Goal: Task Accomplishment & Management: Use online tool/utility

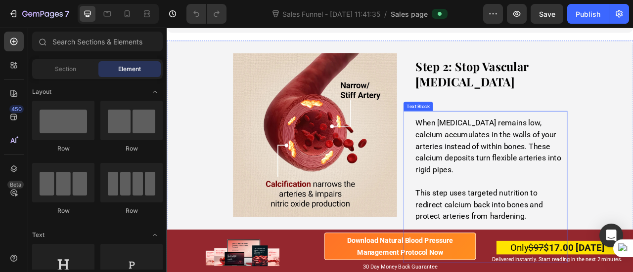
scroll to position [3329, 0]
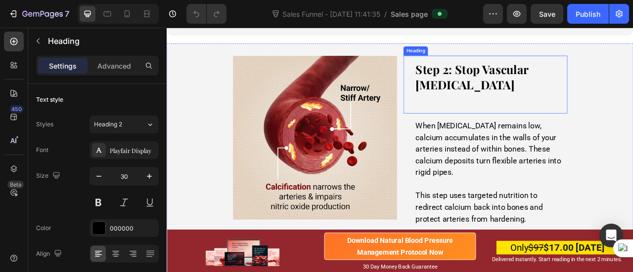
click at [540, 115] on h2 "Step 2: Stop Vascular [MEDICAL_DATA]" at bounding box center [571, 100] width 209 height 74
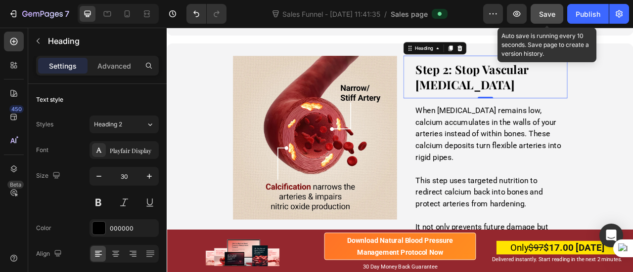
click at [545, 16] on span "Save" at bounding box center [547, 14] width 16 height 8
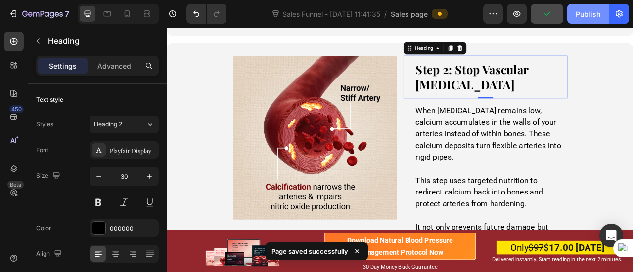
click at [590, 19] on button "Publish" at bounding box center [588, 14] width 42 height 20
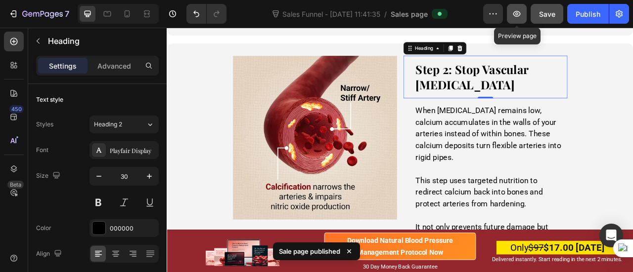
click at [523, 17] on button "button" at bounding box center [517, 14] width 20 height 20
click at [518, 18] on icon "button" at bounding box center [516, 14] width 10 height 10
click at [520, 15] on icon "button" at bounding box center [516, 14] width 10 height 10
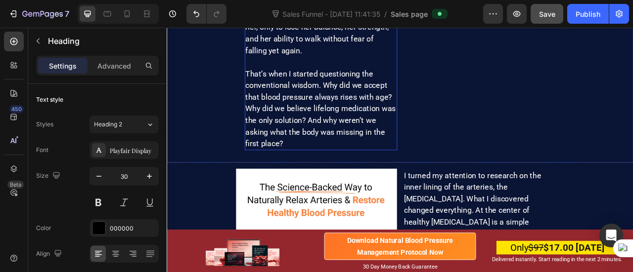
scroll to position [6479, 0]
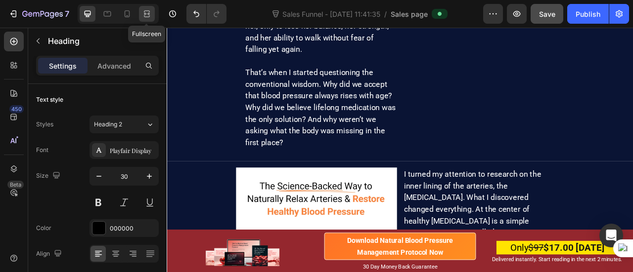
click at [143, 15] on icon at bounding box center [147, 14] width 10 height 10
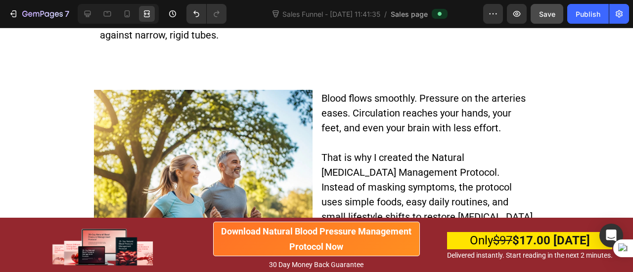
scroll to position [5601, 0]
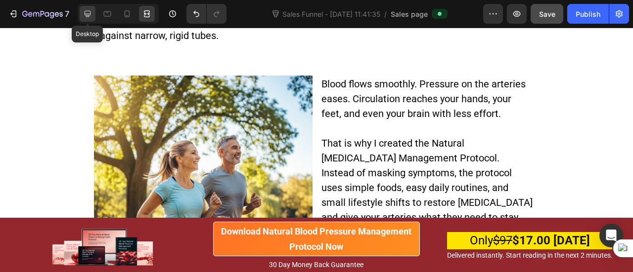
click at [84, 19] on div at bounding box center [88, 14] width 16 height 16
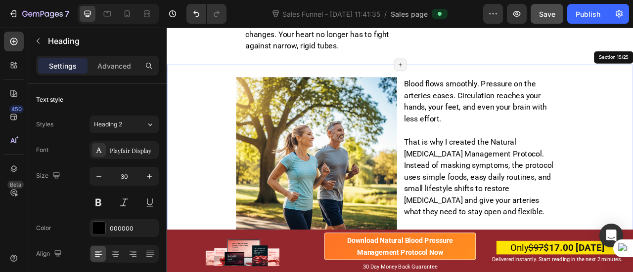
click at [310, 85] on div "Image Blood flows smoothly. Pressure on the arteries eases. Circulation reaches…" at bounding box center [463, 232] width 593 height 315
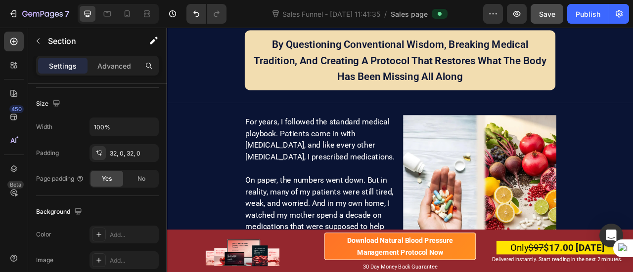
scroll to position [6257, 0]
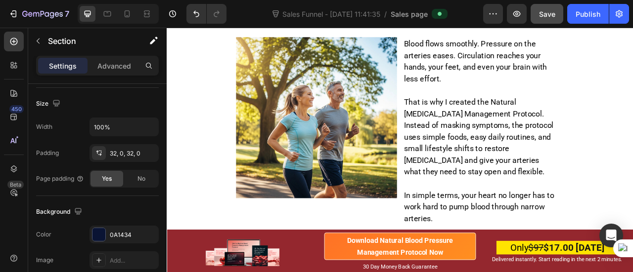
scroll to position [5669, 0]
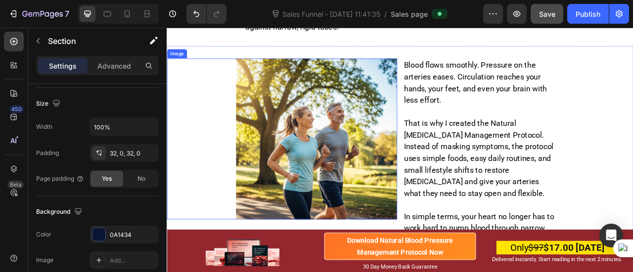
click at [290, 129] on img at bounding box center [357, 169] width 205 height 205
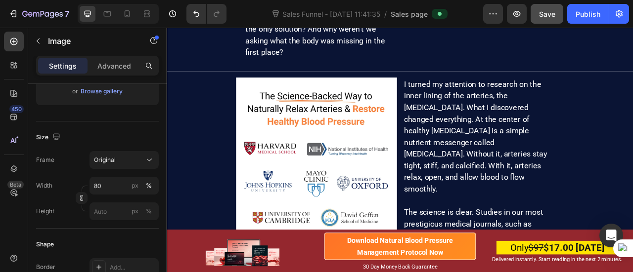
scroll to position [6640, 0]
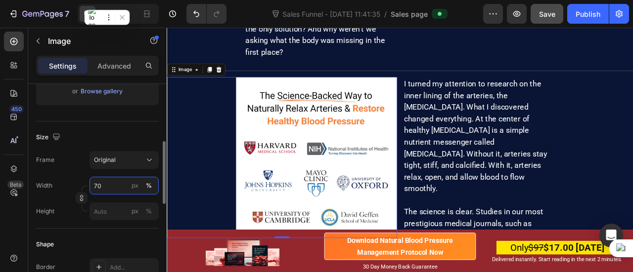
click at [101, 185] on input "70" at bounding box center [123, 186] width 69 height 18
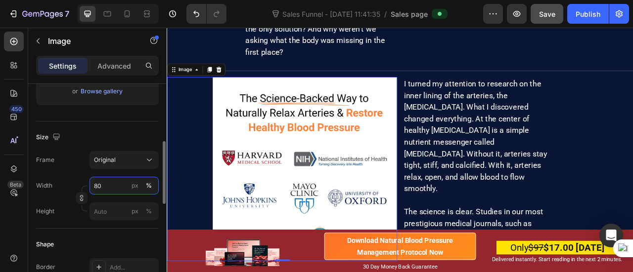
type input "8"
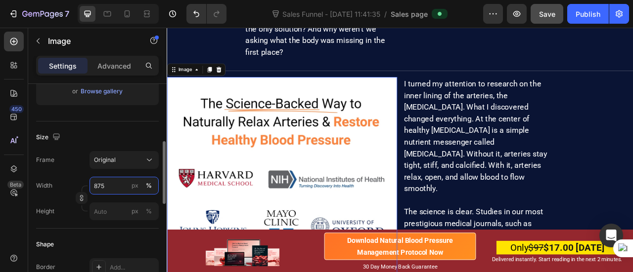
type input "75"
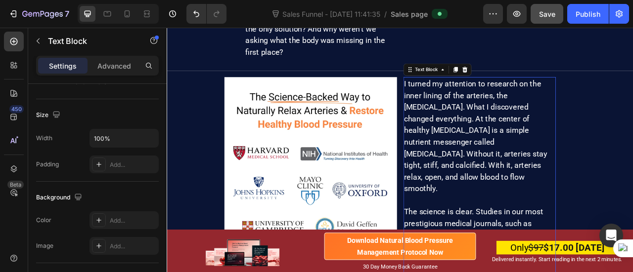
click at [483, 194] on p "I turned my attention to research on the inner lining of the arteries, the [MED…" at bounding box center [564, 165] width 192 height 148
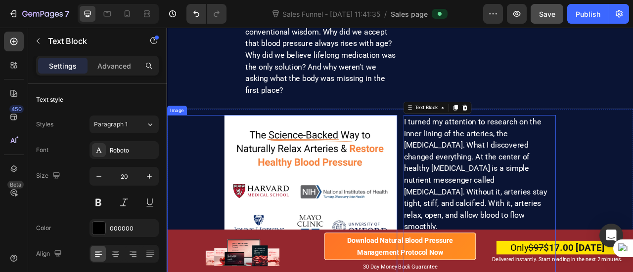
scroll to position [6591, 0]
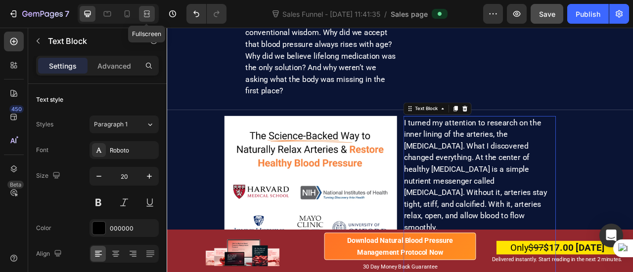
click at [149, 8] on div at bounding box center [147, 14] width 16 height 16
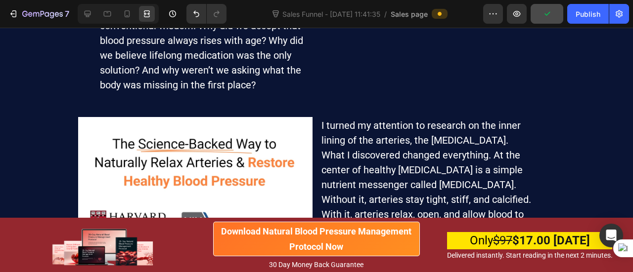
scroll to position [6588, 0]
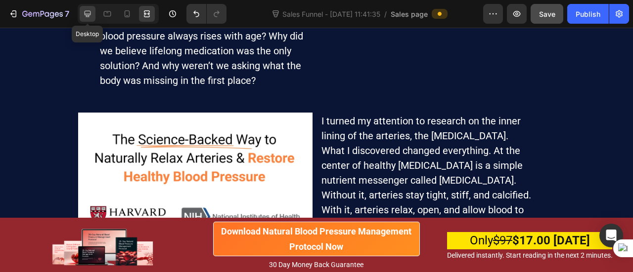
click at [87, 12] on icon at bounding box center [88, 14] width 10 height 10
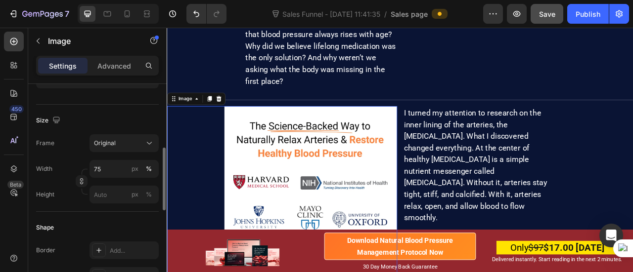
scroll to position [216, 0]
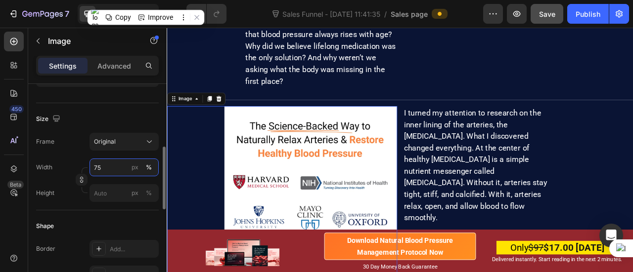
click at [100, 168] on input "75" at bounding box center [123, 168] width 69 height 18
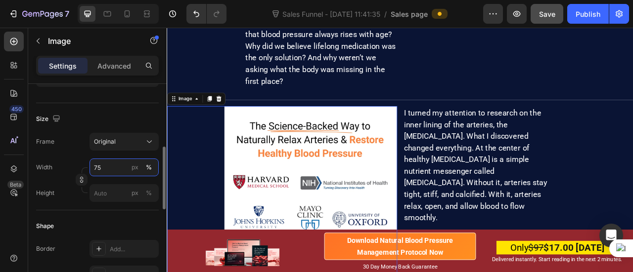
click at [100, 168] on input "75" at bounding box center [123, 168] width 69 height 18
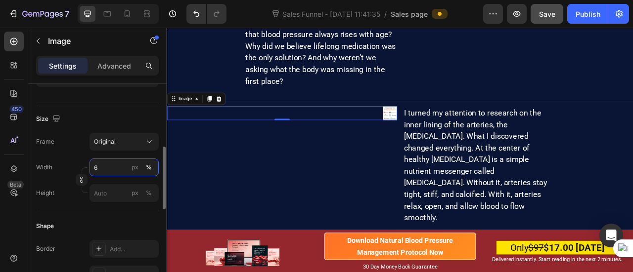
type input "65"
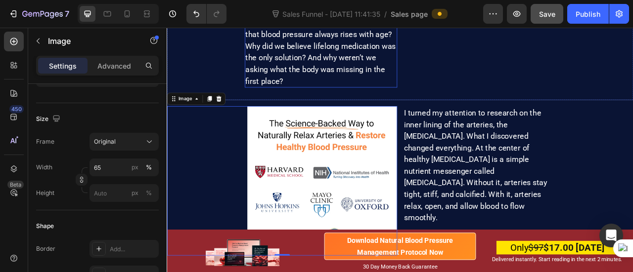
click at [375, 82] on span "That’s when I started questioning the conventional wisdom. Why did we accept th…" at bounding box center [361, 50] width 191 height 101
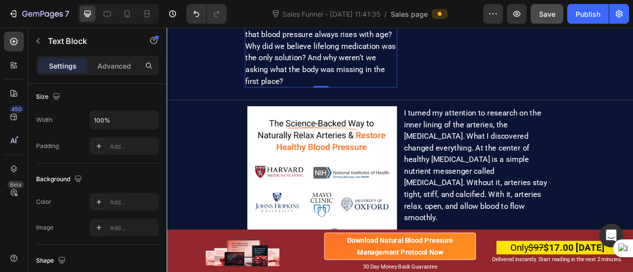
scroll to position [0, 0]
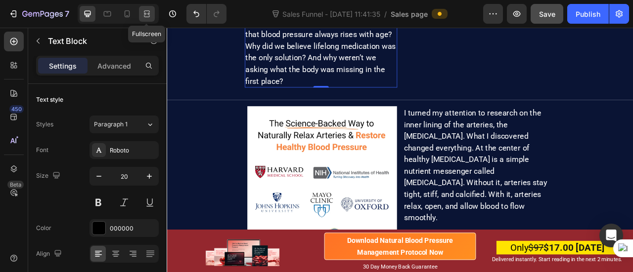
click at [151, 14] on icon at bounding box center [147, 14] width 10 height 10
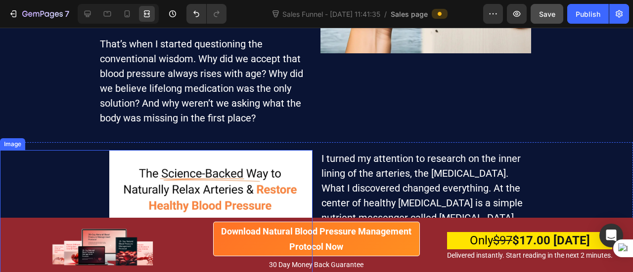
scroll to position [6548, 0]
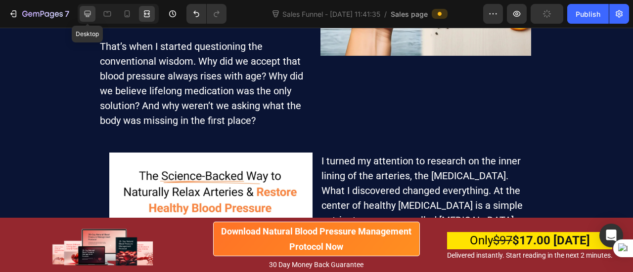
click at [87, 17] on icon at bounding box center [88, 14] width 6 height 6
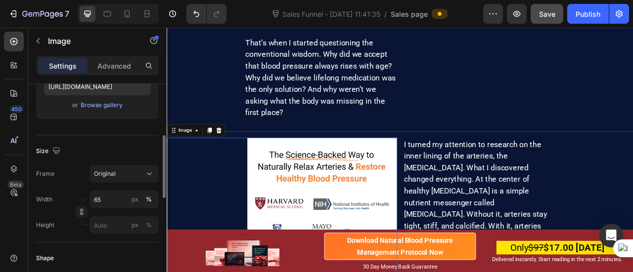
scroll to position [185, 0]
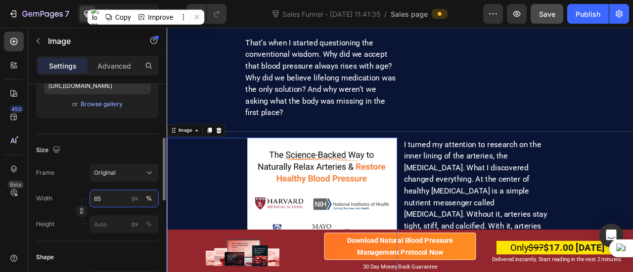
click at [100, 199] on input "65" at bounding box center [123, 199] width 69 height 18
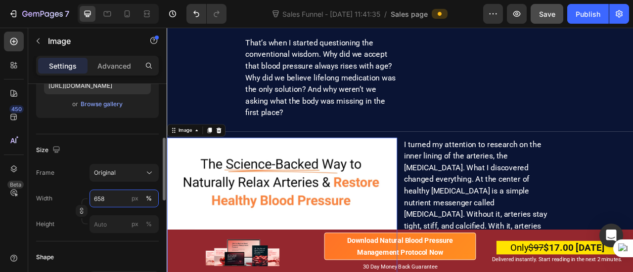
type input "68"
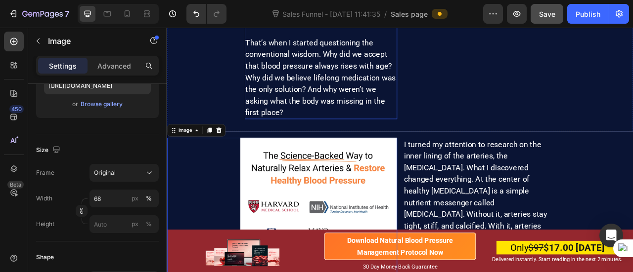
click at [298, 129] on span "That’s when I started questioning the conventional wisdom. Why did we accept th…" at bounding box center [361, 91] width 191 height 101
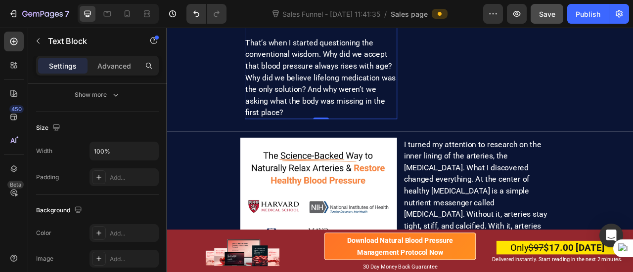
scroll to position [0, 0]
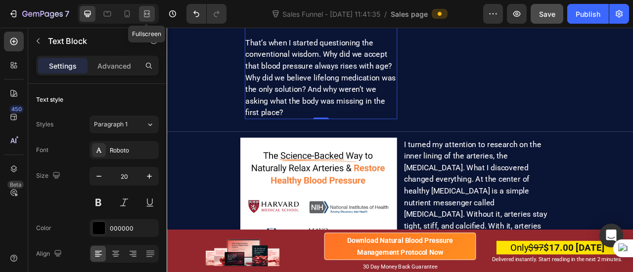
click at [146, 19] on div at bounding box center [147, 14] width 16 height 16
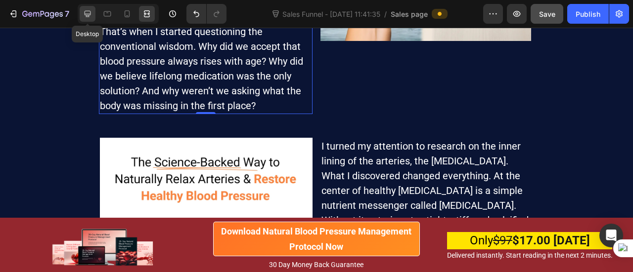
click at [85, 18] on icon at bounding box center [88, 14] width 10 height 10
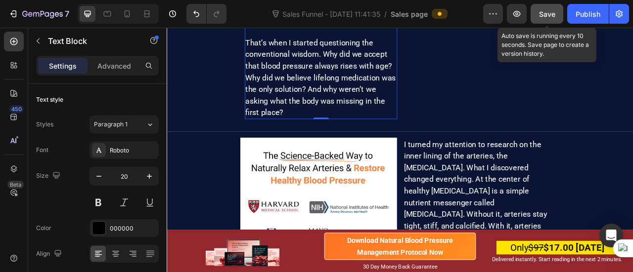
click at [547, 16] on span "Save" at bounding box center [547, 14] width 16 height 8
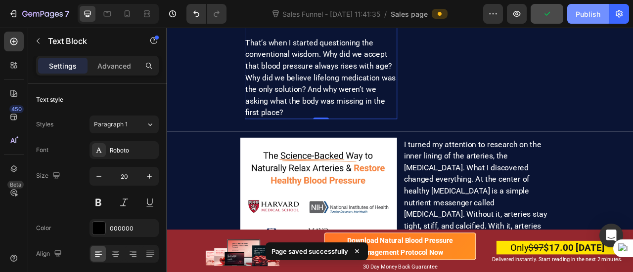
click at [586, 16] on div "Publish" at bounding box center [587, 14] width 25 height 10
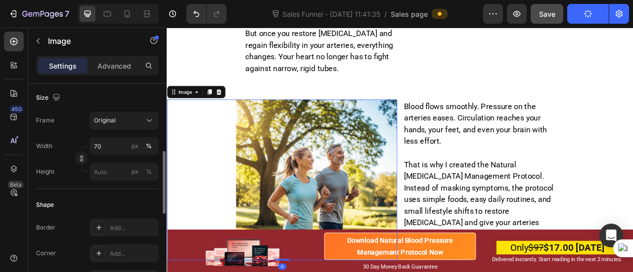
scroll to position [238, 0]
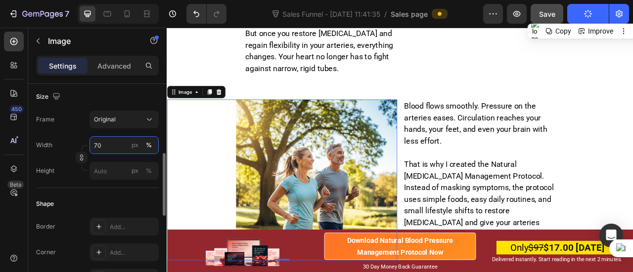
click at [106, 145] on input "70" at bounding box center [123, 145] width 69 height 18
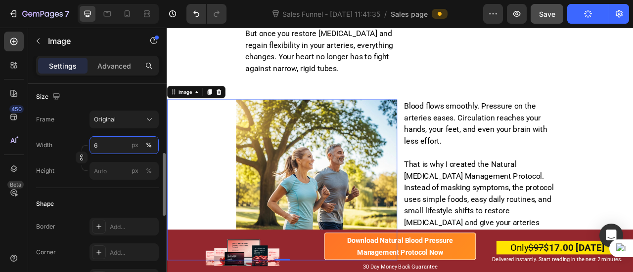
type input "68"
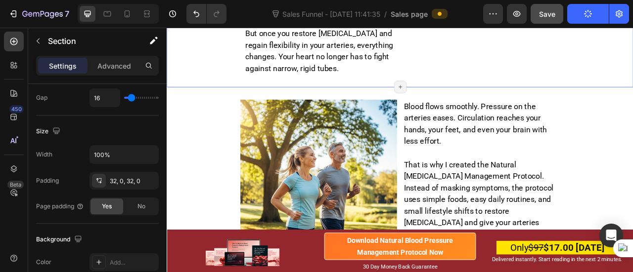
scroll to position [0, 0]
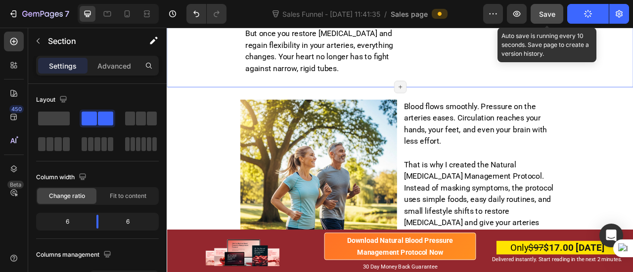
click at [551, 13] on span "Save" at bounding box center [547, 14] width 16 height 8
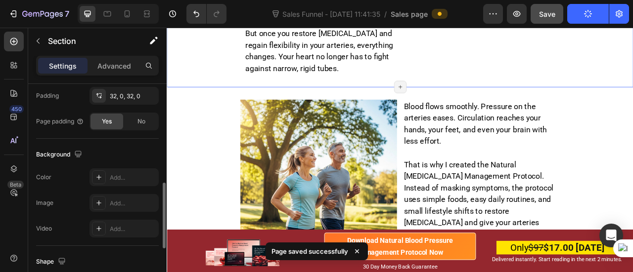
scroll to position [324, 0]
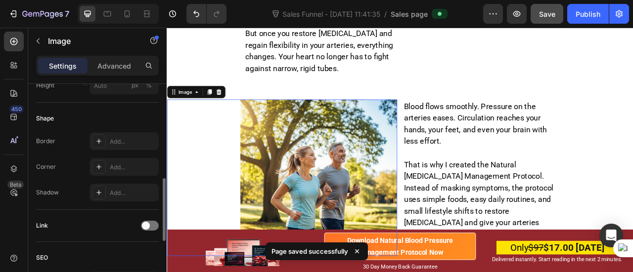
click at [295, 157] on img at bounding box center [359, 218] width 199 height 199
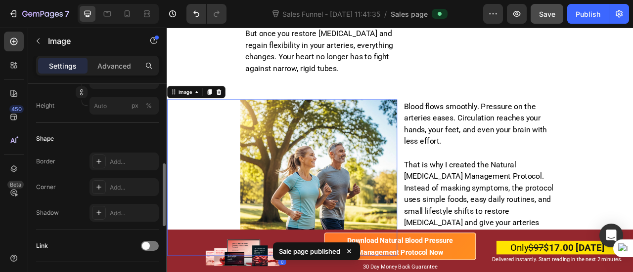
scroll to position [263, 0]
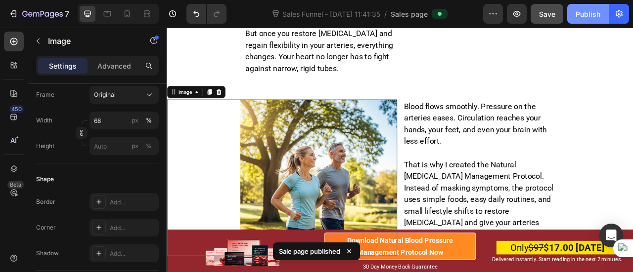
click at [584, 16] on div "Publish" at bounding box center [587, 14] width 25 height 10
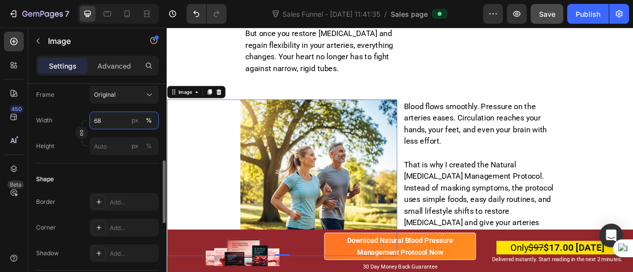
click at [108, 122] on input "68" at bounding box center [123, 121] width 69 height 18
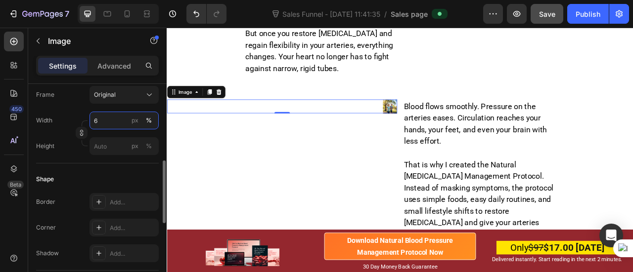
type input "69"
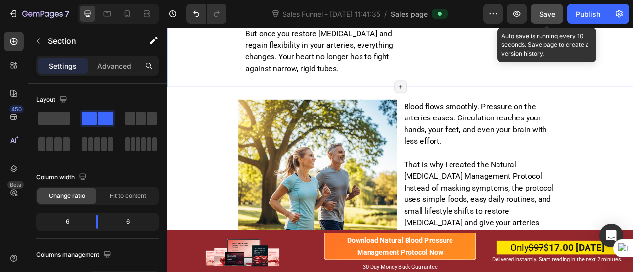
click at [549, 12] on span "Save" at bounding box center [547, 14] width 16 height 8
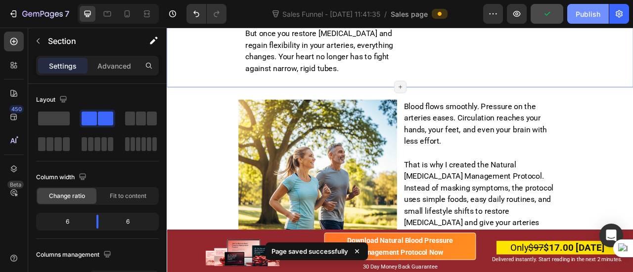
click at [584, 13] on div "Publish" at bounding box center [587, 14] width 25 height 10
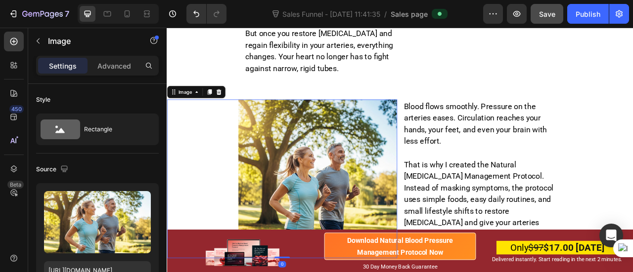
scroll to position [222, 0]
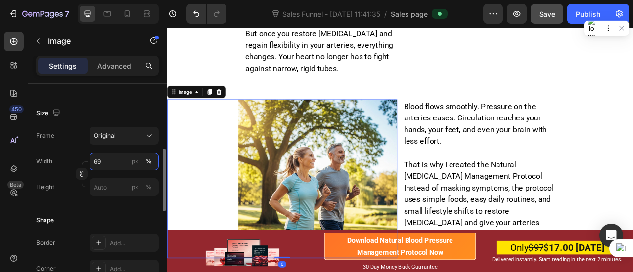
click at [104, 166] on input "69" at bounding box center [123, 162] width 69 height 18
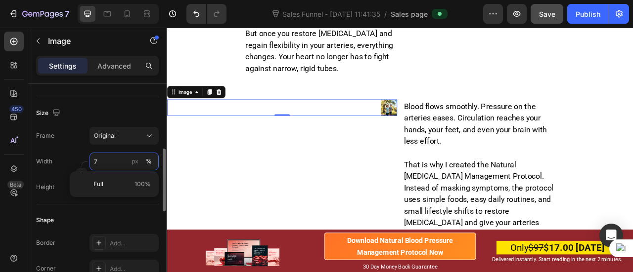
type input "70"
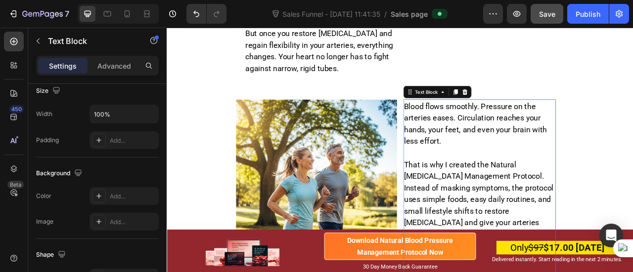
click at [554, 185] on p at bounding box center [564, 186] width 192 height 15
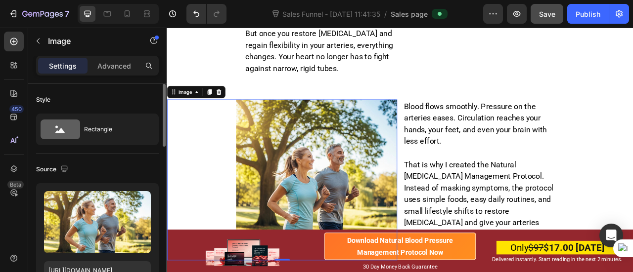
click at [374, 198] on img at bounding box center [357, 221] width 205 height 205
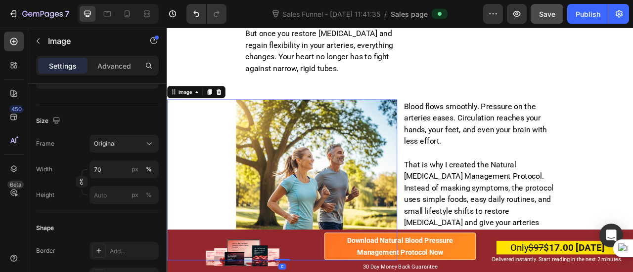
scroll to position [220, 0]
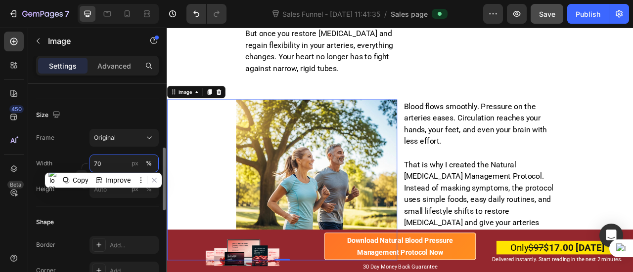
click at [110, 164] on input "70" at bounding box center [123, 164] width 69 height 18
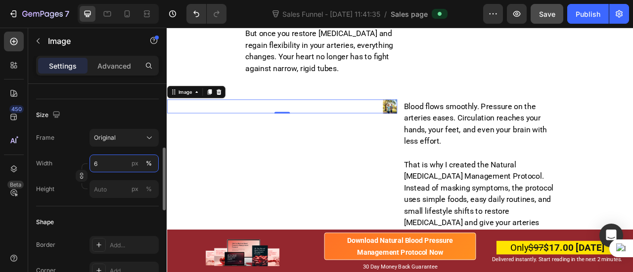
type input "69"
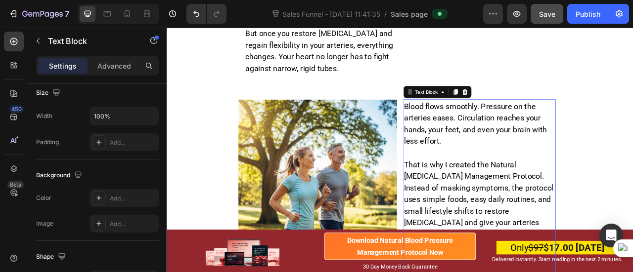
click at [477, 196] on span "That is why I created the Natural [MEDICAL_DATA] Management Protocol. Instead o…" at bounding box center [563, 246] width 190 height 101
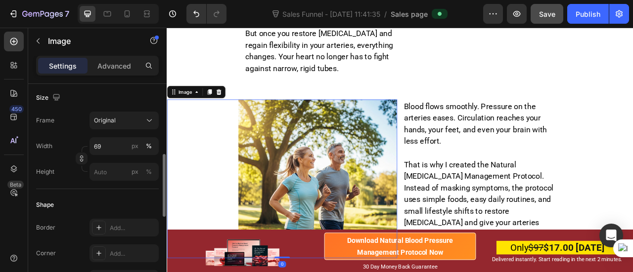
scroll to position [238, 0]
click at [150, 18] on icon at bounding box center [147, 14] width 10 height 10
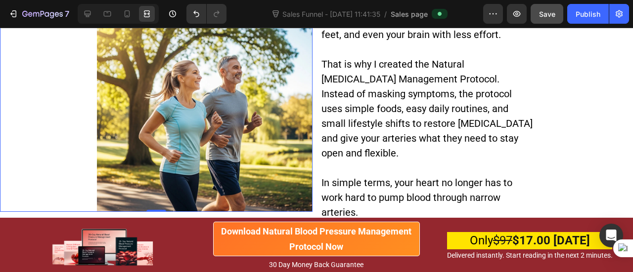
scroll to position [5695, 0]
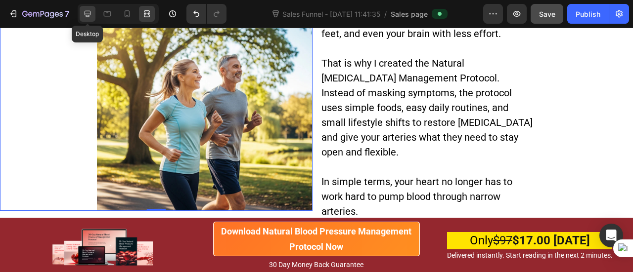
click at [91, 14] on icon at bounding box center [88, 14] width 10 height 10
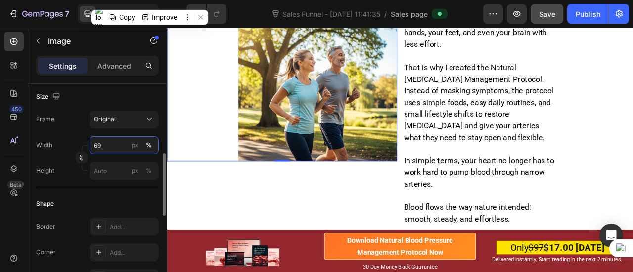
click at [105, 147] on input "69" at bounding box center [123, 145] width 69 height 18
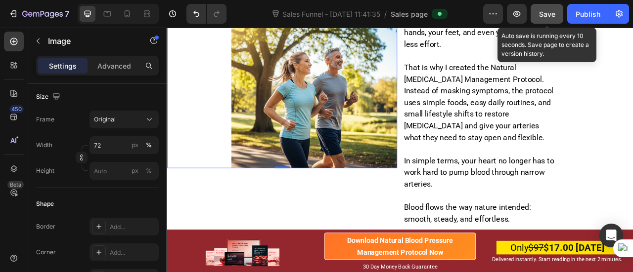
click at [549, 11] on span "Save" at bounding box center [547, 14] width 16 height 8
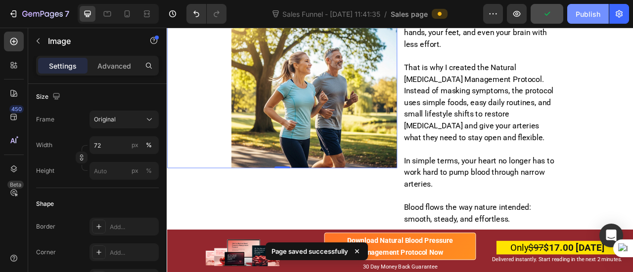
click at [587, 17] on div "Publish" at bounding box center [587, 14] width 25 height 10
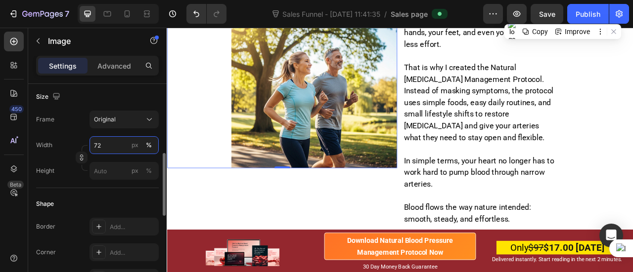
click at [118, 147] on input "72" at bounding box center [123, 145] width 69 height 18
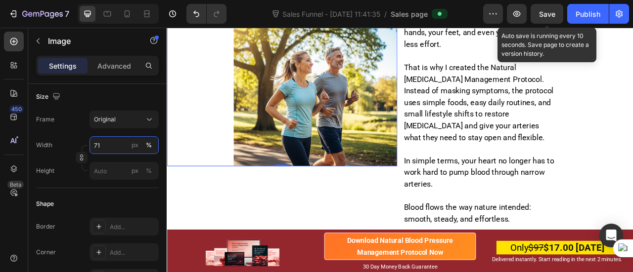
type input "71"
click at [539, 13] on span "Save" at bounding box center [547, 14] width 16 height 8
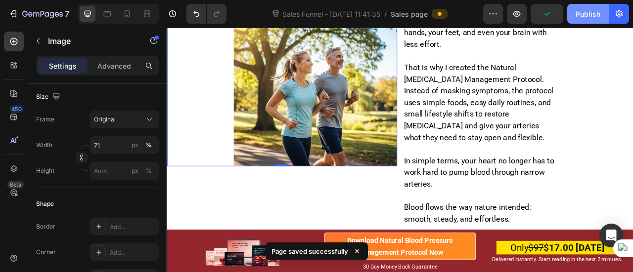
click at [576, 10] on div "Publish" at bounding box center [587, 14] width 25 height 10
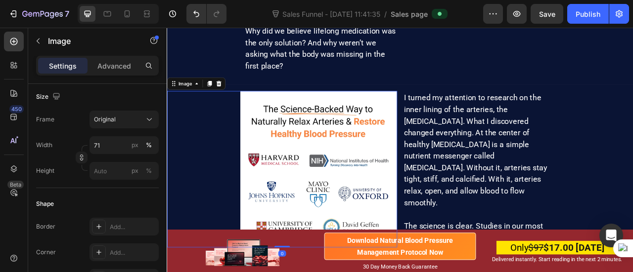
scroll to position [238, 0]
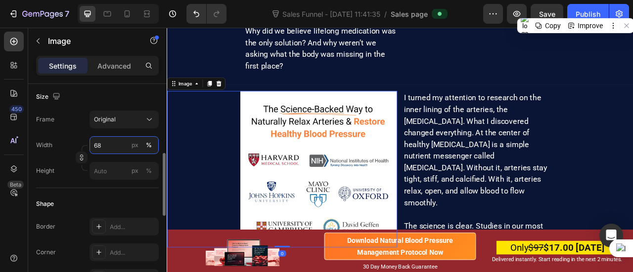
click at [100, 143] on input "68" at bounding box center [123, 145] width 69 height 18
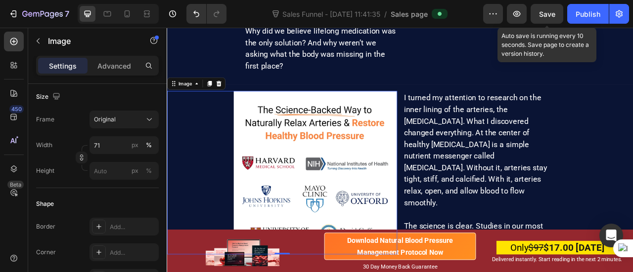
click at [550, 16] on span "Save" at bounding box center [547, 14] width 16 height 8
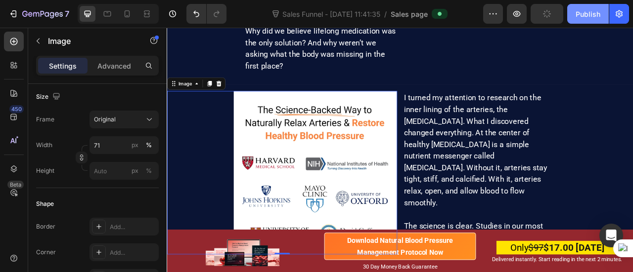
click at [586, 11] on div "Publish" at bounding box center [587, 14] width 25 height 10
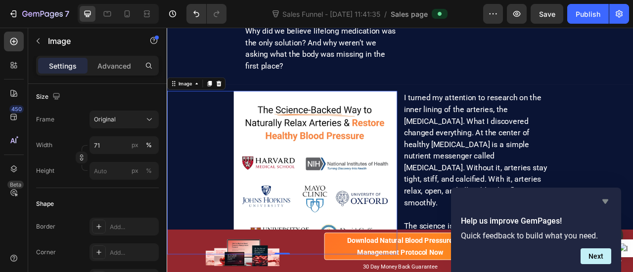
click at [606, 204] on icon "Hide survey" at bounding box center [605, 202] width 12 height 12
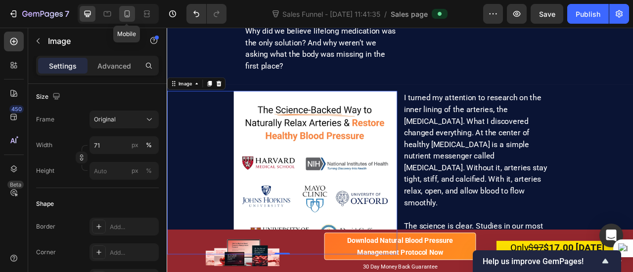
click at [128, 10] on icon at bounding box center [127, 14] width 10 height 10
type input "100"
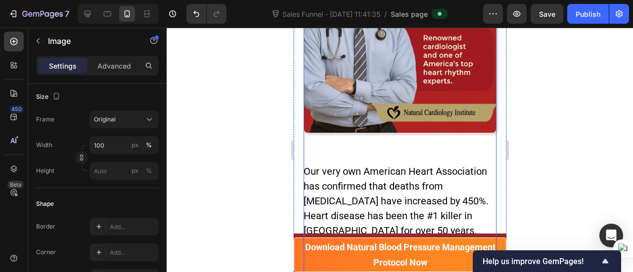
scroll to position [796, 0]
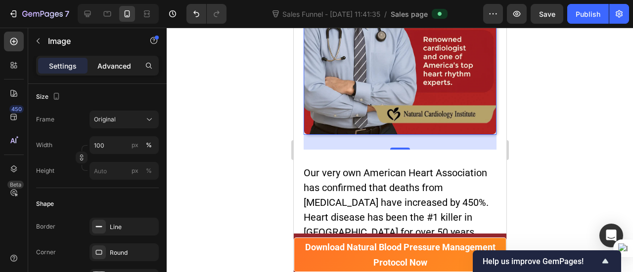
click at [119, 65] on p "Advanced" at bounding box center [114, 66] width 34 height 10
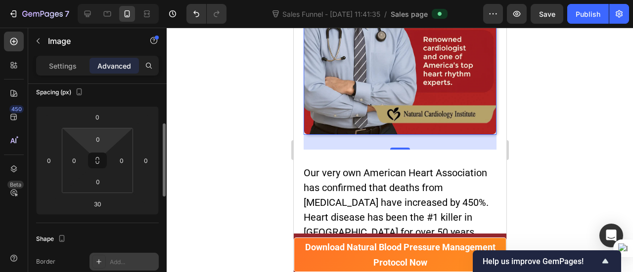
scroll to position [116, 0]
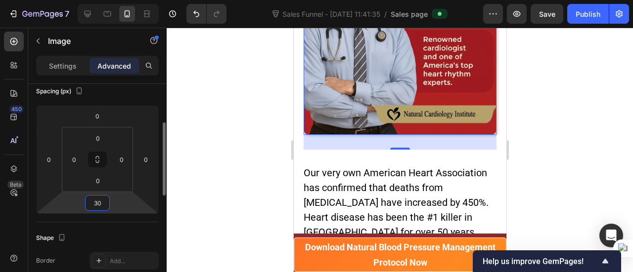
click at [98, 203] on input "30" at bounding box center [97, 203] width 20 height 15
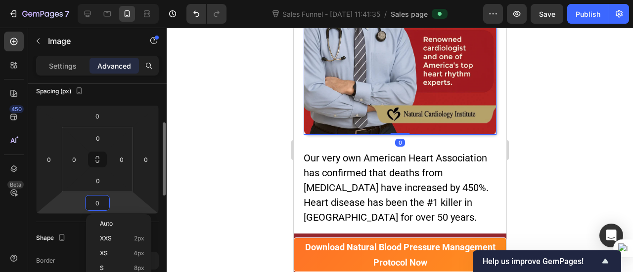
scroll to position [781, 0]
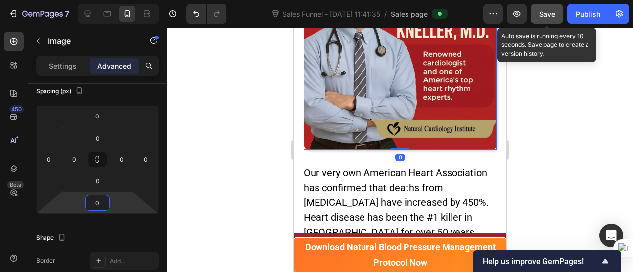
type input "0"
click at [549, 21] on button "Save" at bounding box center [546, 14] width 33 height 20
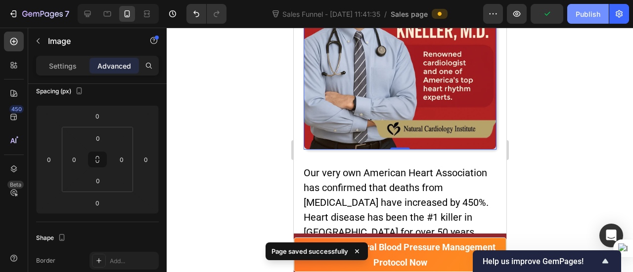
click at [583, 14] on div "Publish" at bounding box center [587, 14] width 25 height 10
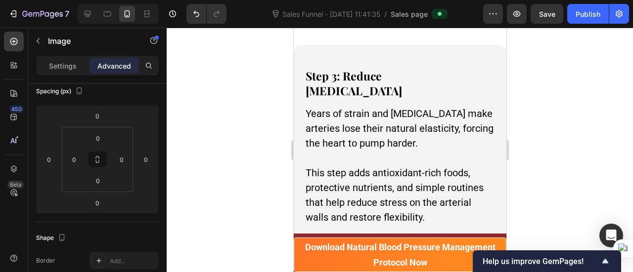
scroll to position [4688, 0]
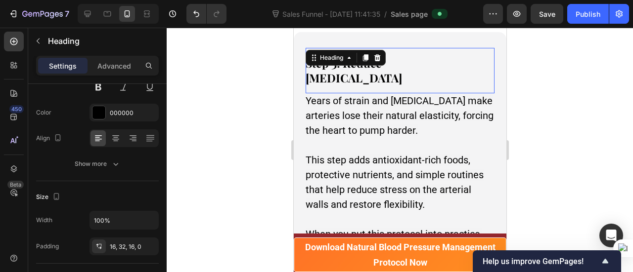
click at [390, 69] on strong "Step 3: Reduce [MEDICAL_DATA]" at bounding box center [353, 70] width 96 height 30
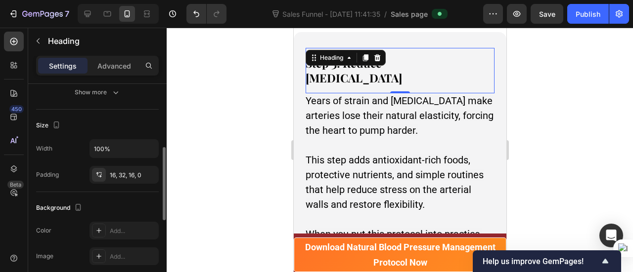
scroll to position [192, 0]
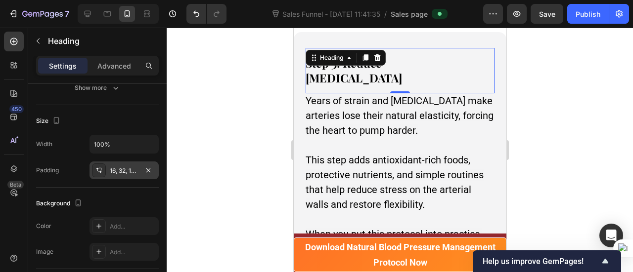
click at [117, 171] on div "16, 32, 16, 0" at bounding box center [124, 171] width 29 height 9
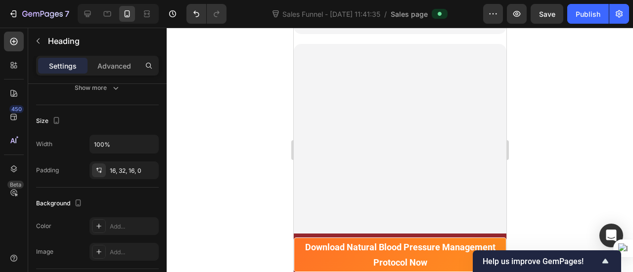
scroll to position [4204, 0]
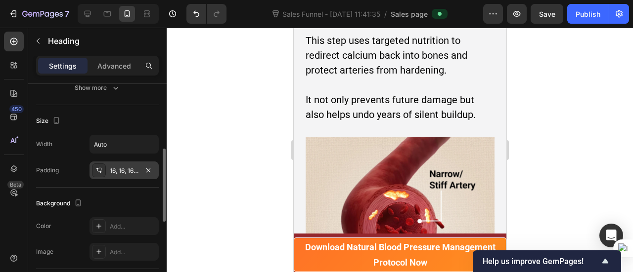
click at [113, 170] on div "16, 16, 16, 16" at bounding box center [124, 171] width 29 height 9
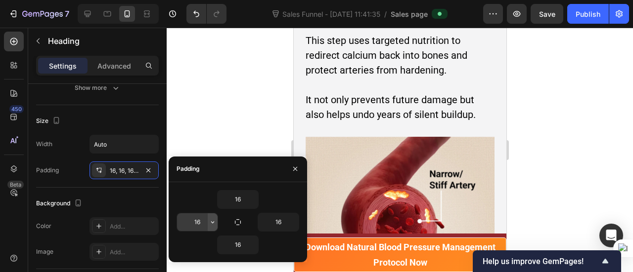
click at [211, 223] on icon "button" at bounding box center [213, 222] width 8 height 8
click at [197, 219] on input "16" at bounding box center [197, 222] width 41 height 18
type input "0"
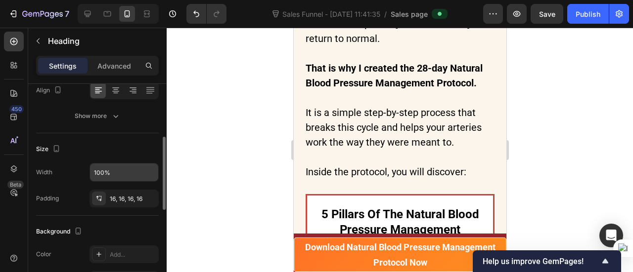
scroll to position [164, 0]
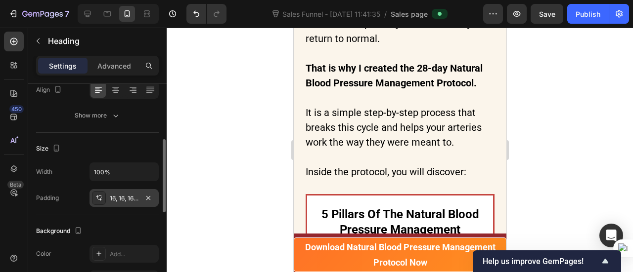
click at [119, 201] on div "16, 16, 16, 16" at bounding box center [124, 198] width 29 height 9
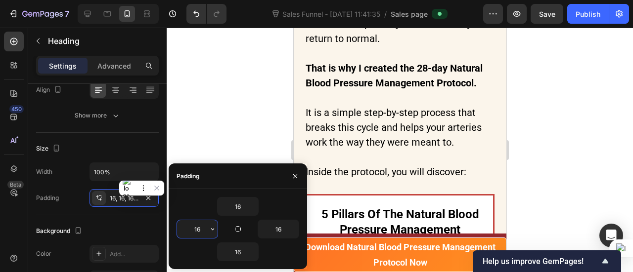
click at [201, 229] on input "16" at bounding box center [197, 229] width 41 height 18
type input "0"
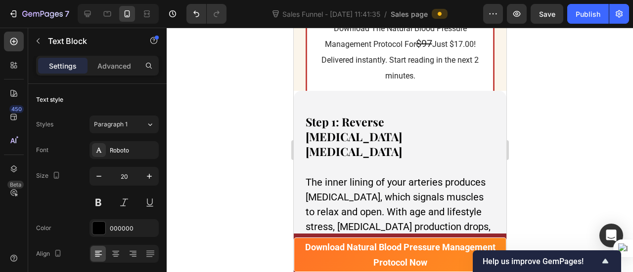
scroll to position [5797, 0]
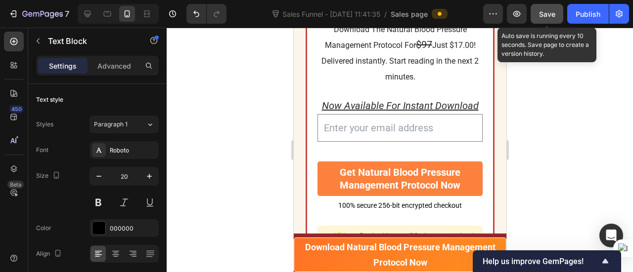
click at [535, 10] on button "Save" at bounding box center [546, 14] width 33 height 20
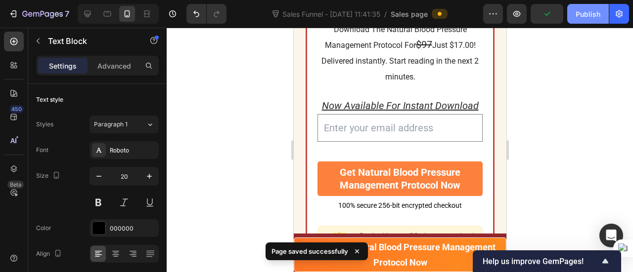
click at [596, 7] on button "Publish" at bounding box center [588, 14] width 42 height 20
